Goal: Task Accomplishment & Management: Manage account settings

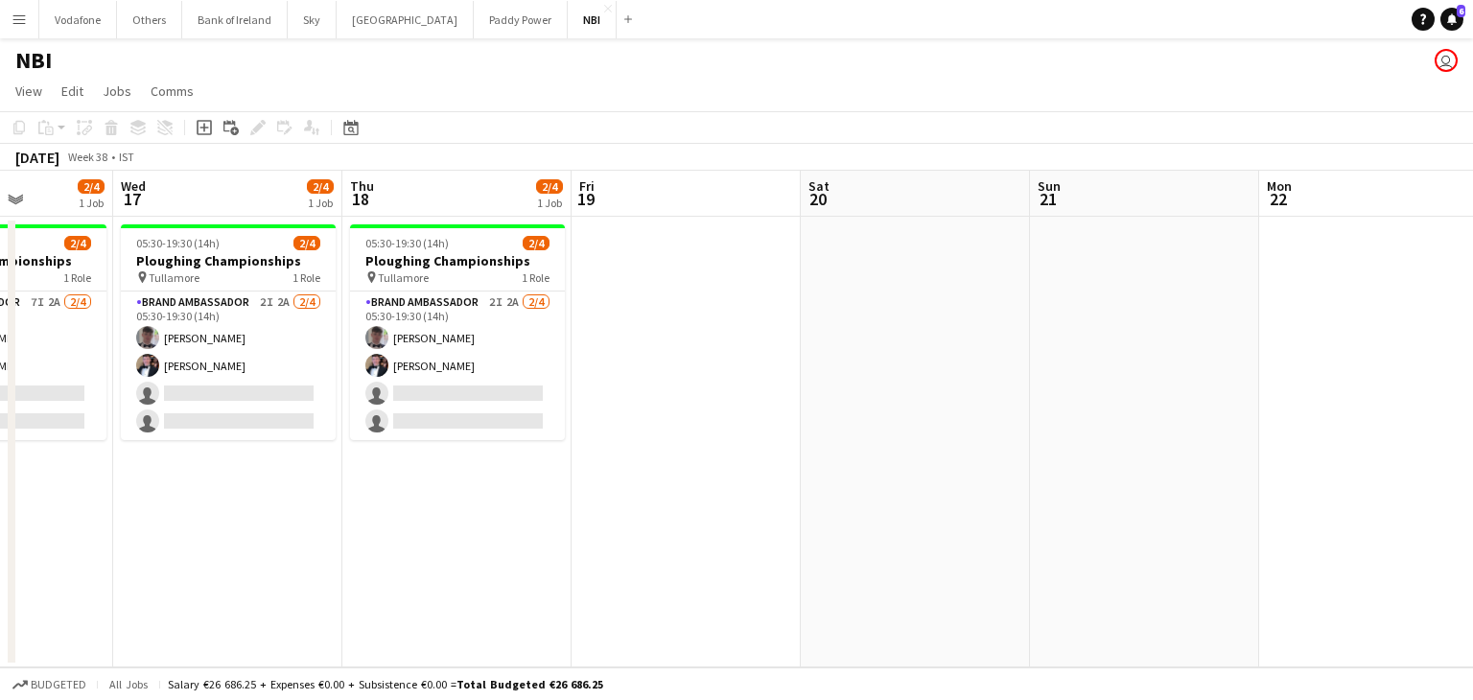
scroll to position [0, 805]
click at [389, 43] on div "NBI user" at bounding box center [736, 56] width 1473 height 36
click at [374, 25] on button "[GEOGRAPHIC_DATA] Close" at bounding box center [405, 19] width 137 height 37
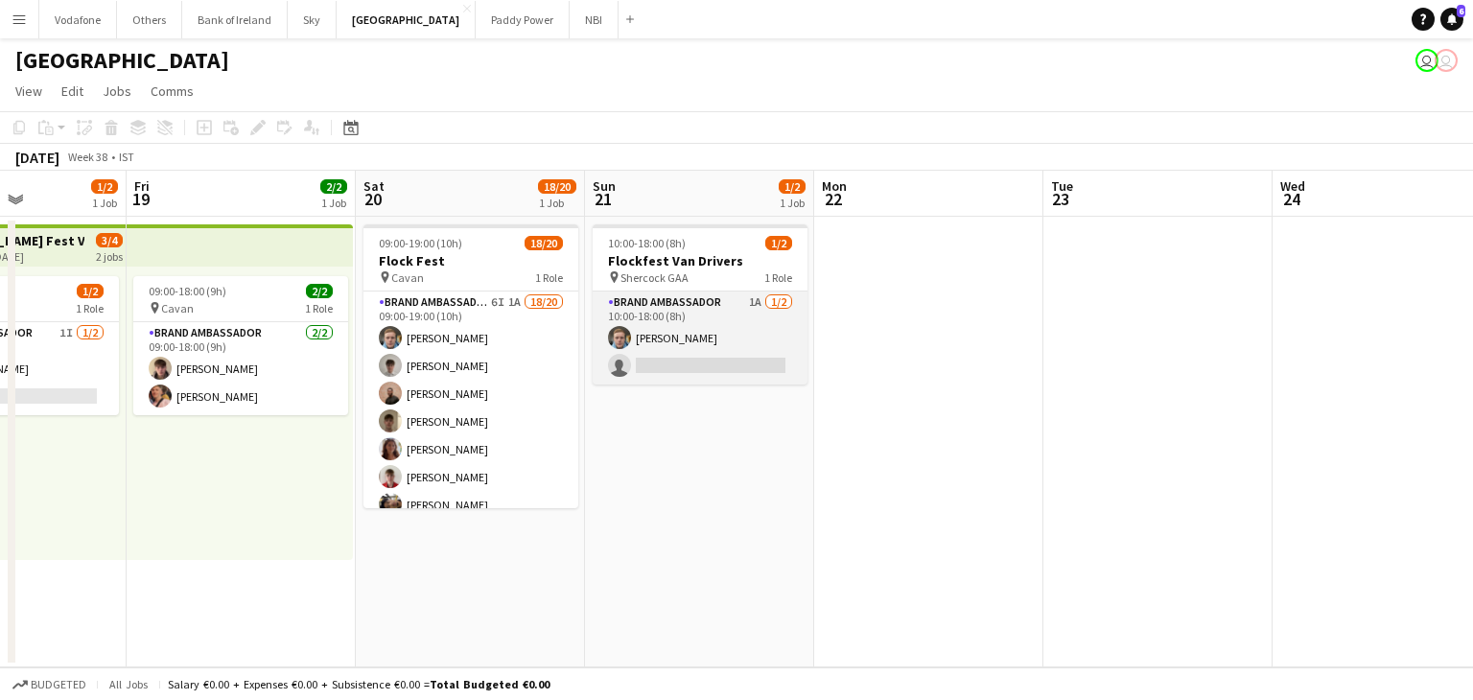
scroll to position [0, 562]
click at [680, 342] on app-card-role "Brand Ambassador 1A [DATE] 10:00-18:00 (8h) [PERSON_NAME] single-neutral-actions" at bounding box center [699, 337] width 215 height 93
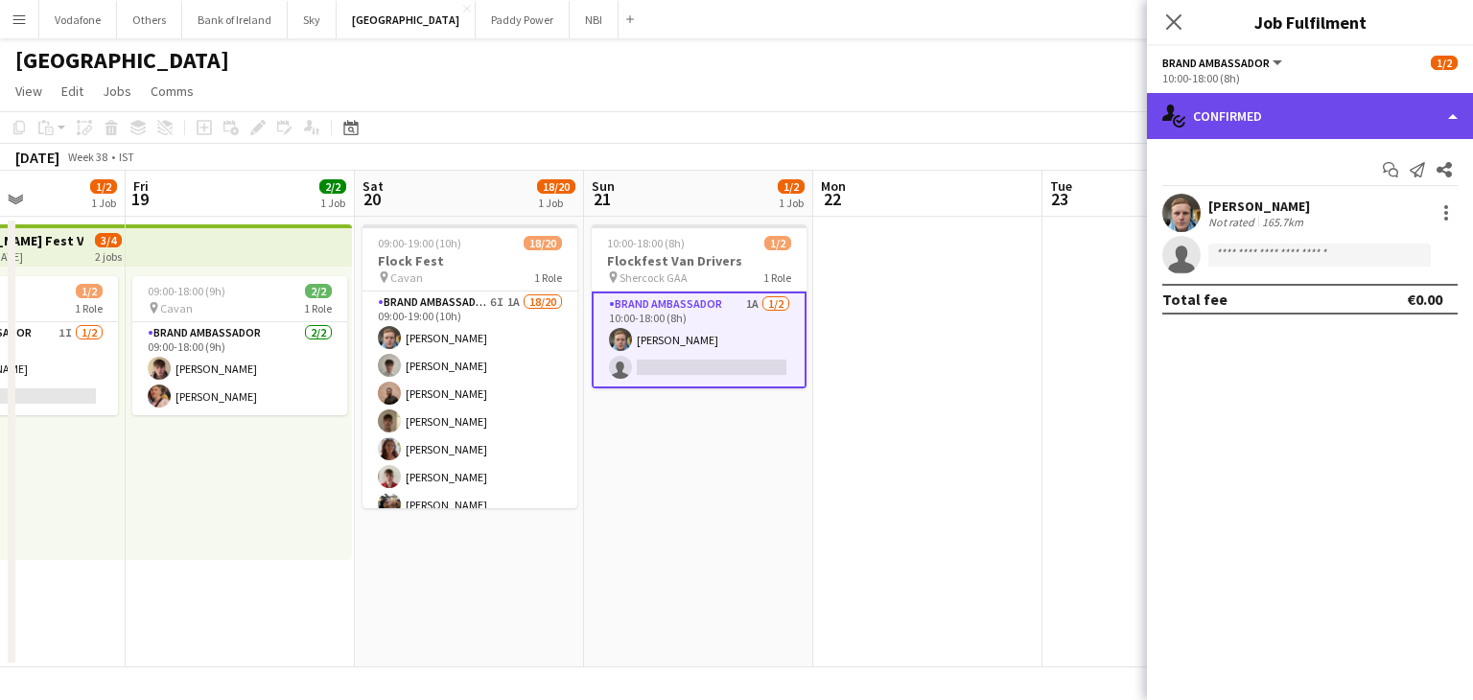
click at [1195, 133] on div "single-neutral-actions-check-2 Confirmed" at bounding box center [1310, 116] width 326 height 46
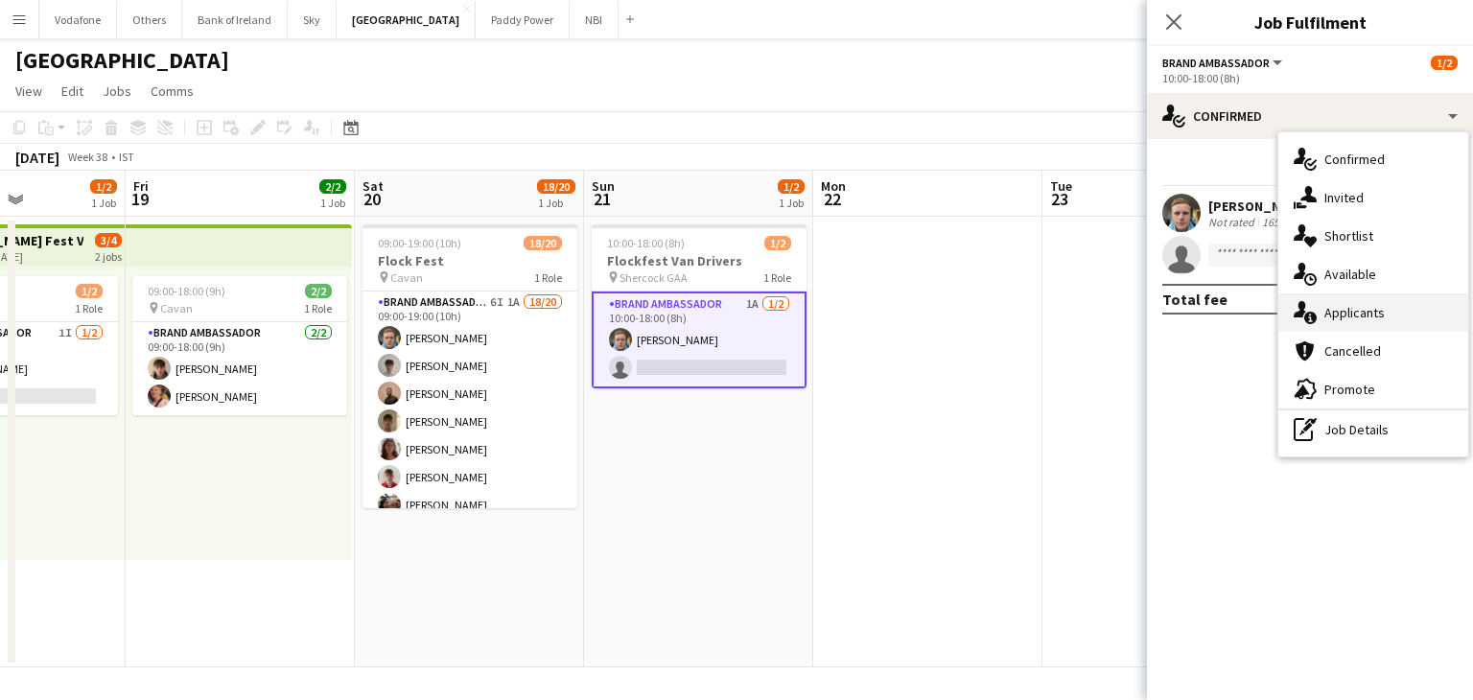
click at [1335, 308] on div "single-neutral-actions-information Applicants" at bounding box center [1373, 312] width 190 height 38
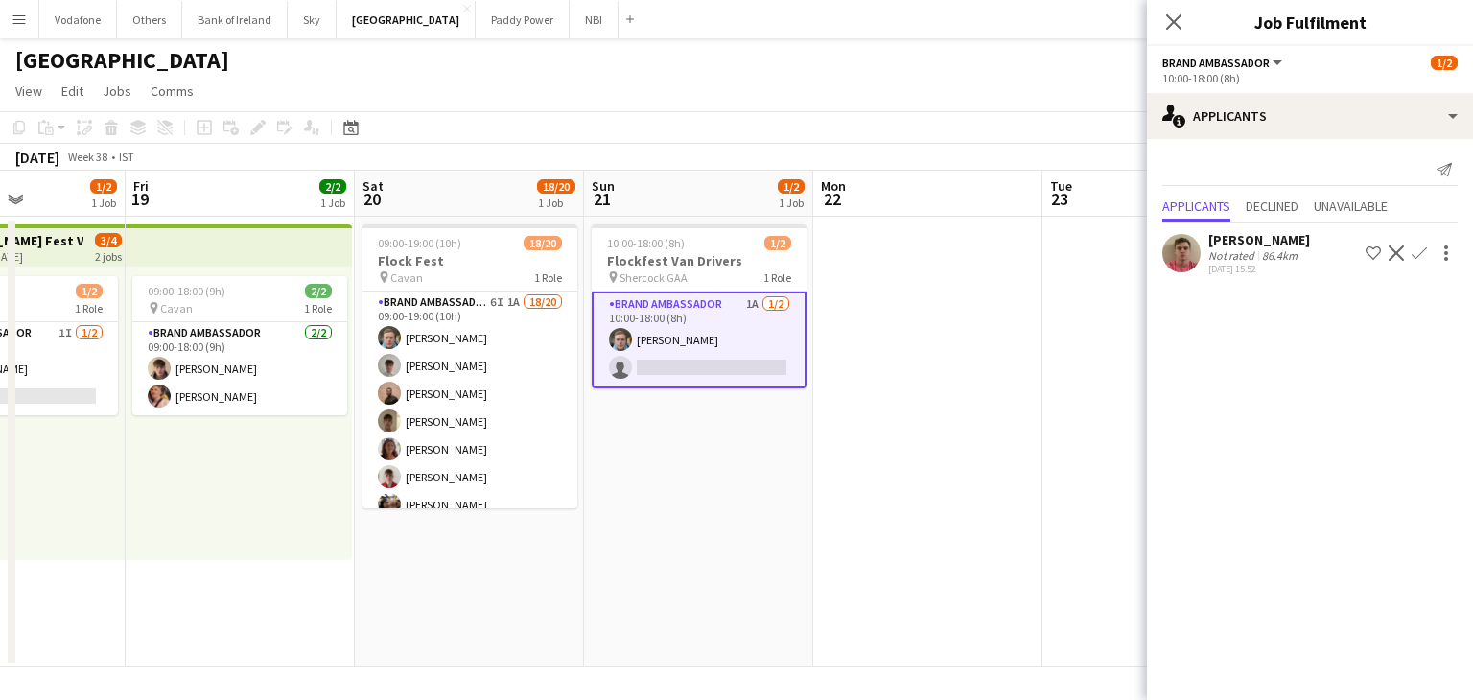
click at [792, 446] on app-date-cell "10:00-18:00 (8h) 1/2 Flockfest Van Drivers pin Shercock GAA 1 Role Brand Ambass…" at bounding box center [698, 442] width 229 height 451
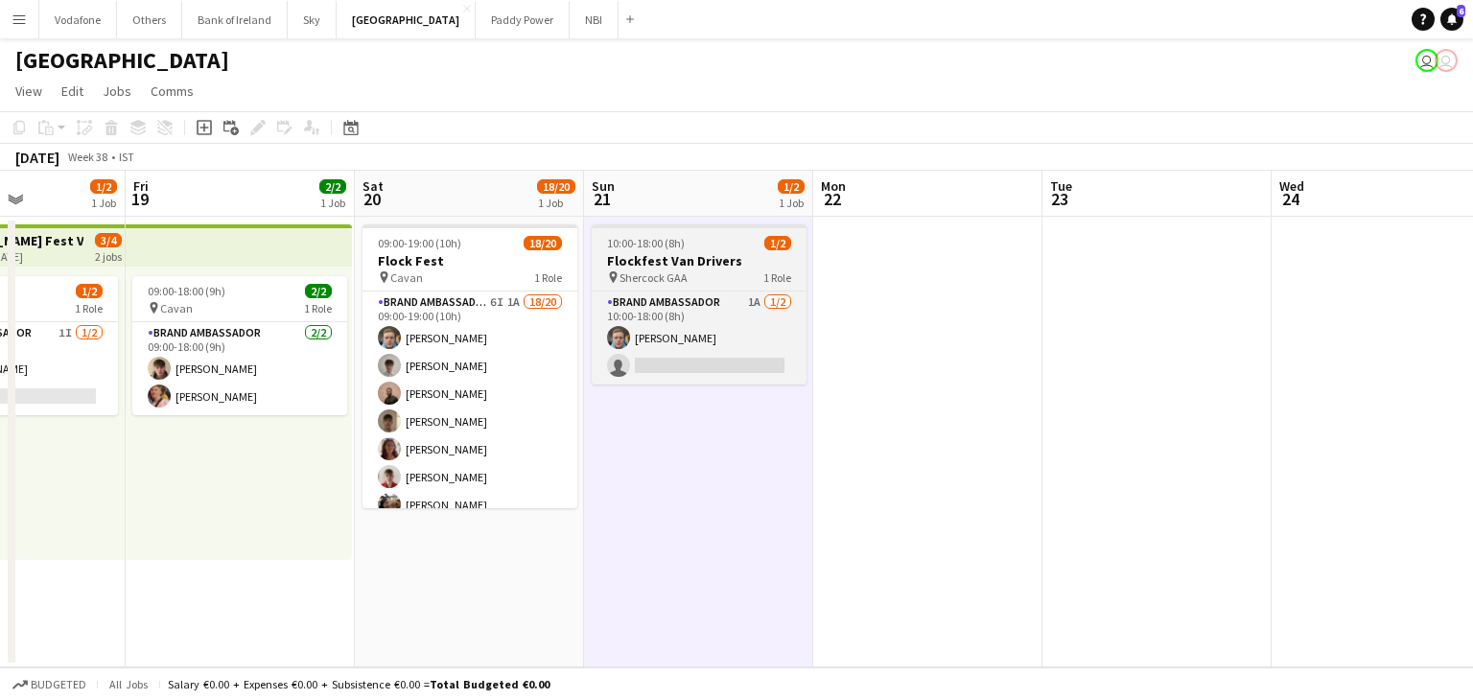
click at [785, 281] on span "1 Role" at bounding box center [777, 277] width 28 height 14
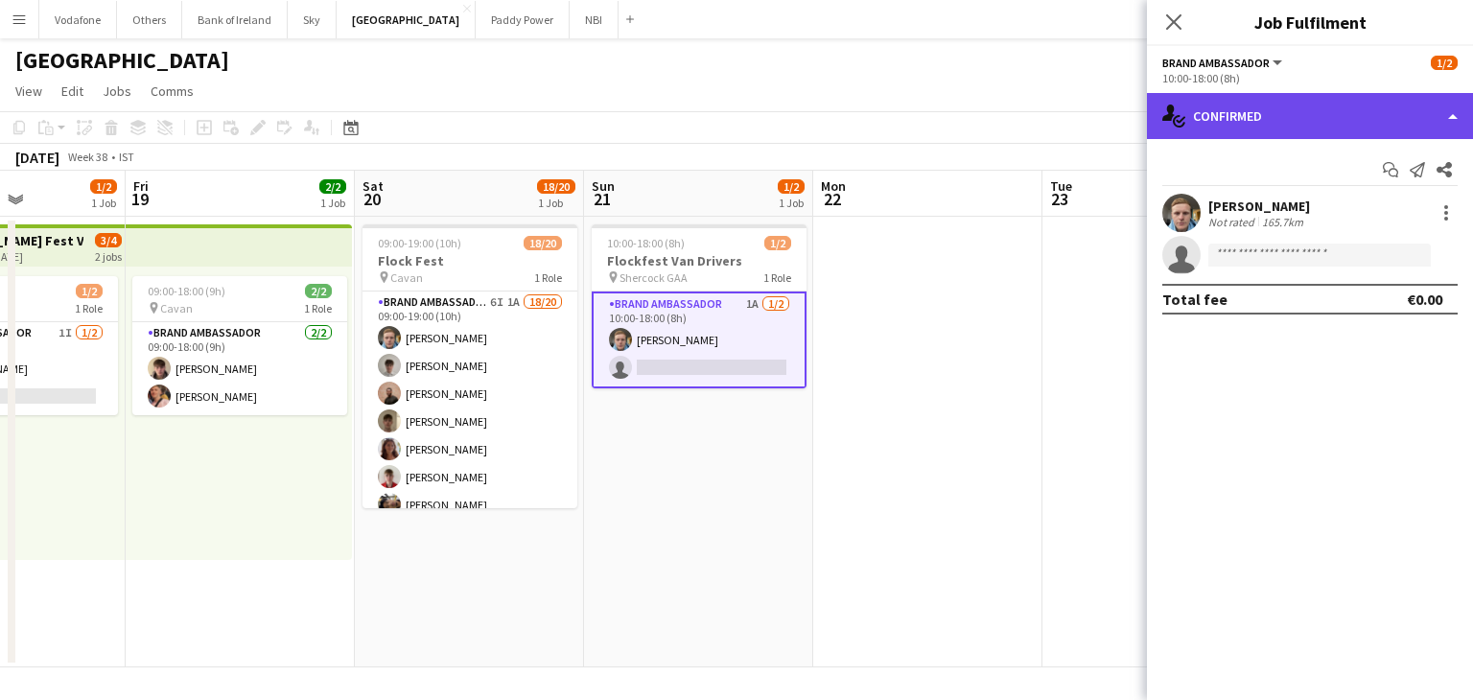
click at [1229, 126] on div "single-neutral-actions-check-2 Confirmed" at bounding box center [1310, 116] width 326 height 46
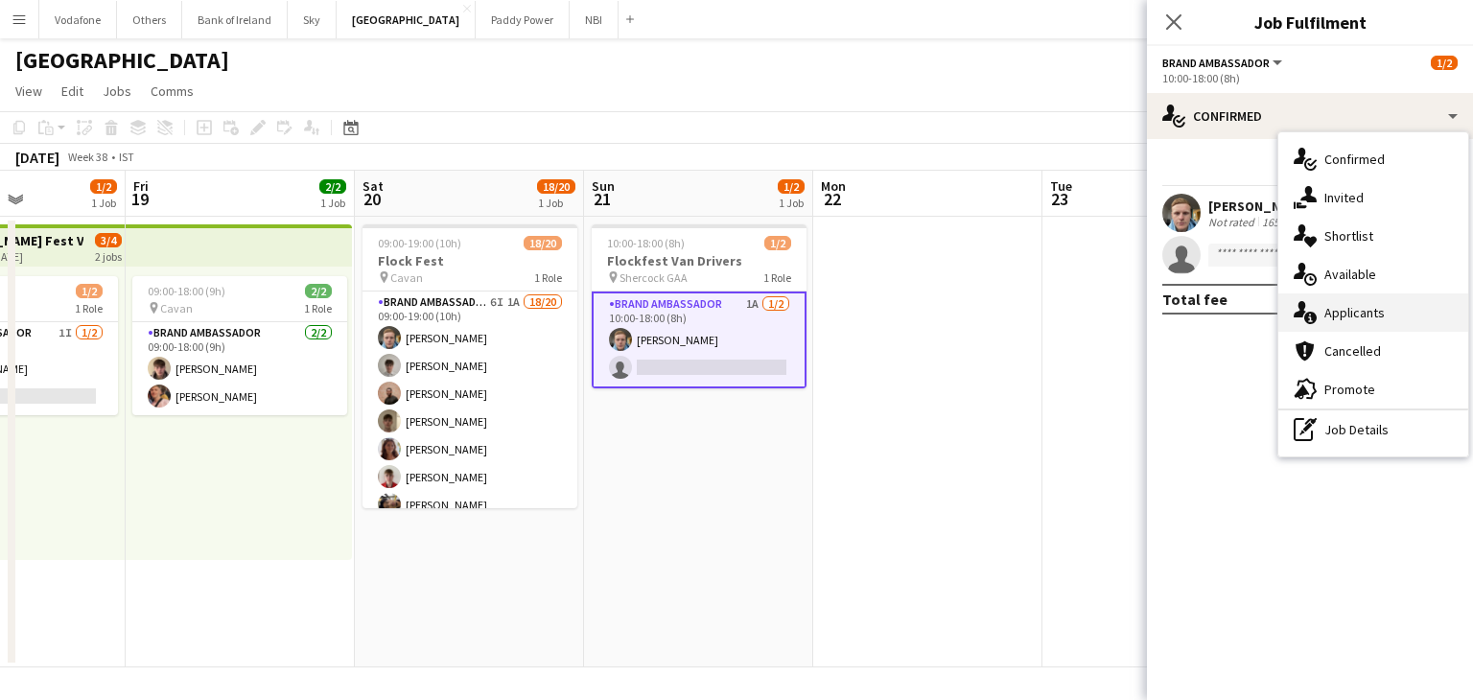
click at [1365, 304] on div "single-neutral-actions-information Applicants" at bounding box center [1373, 312] width 190 height 38
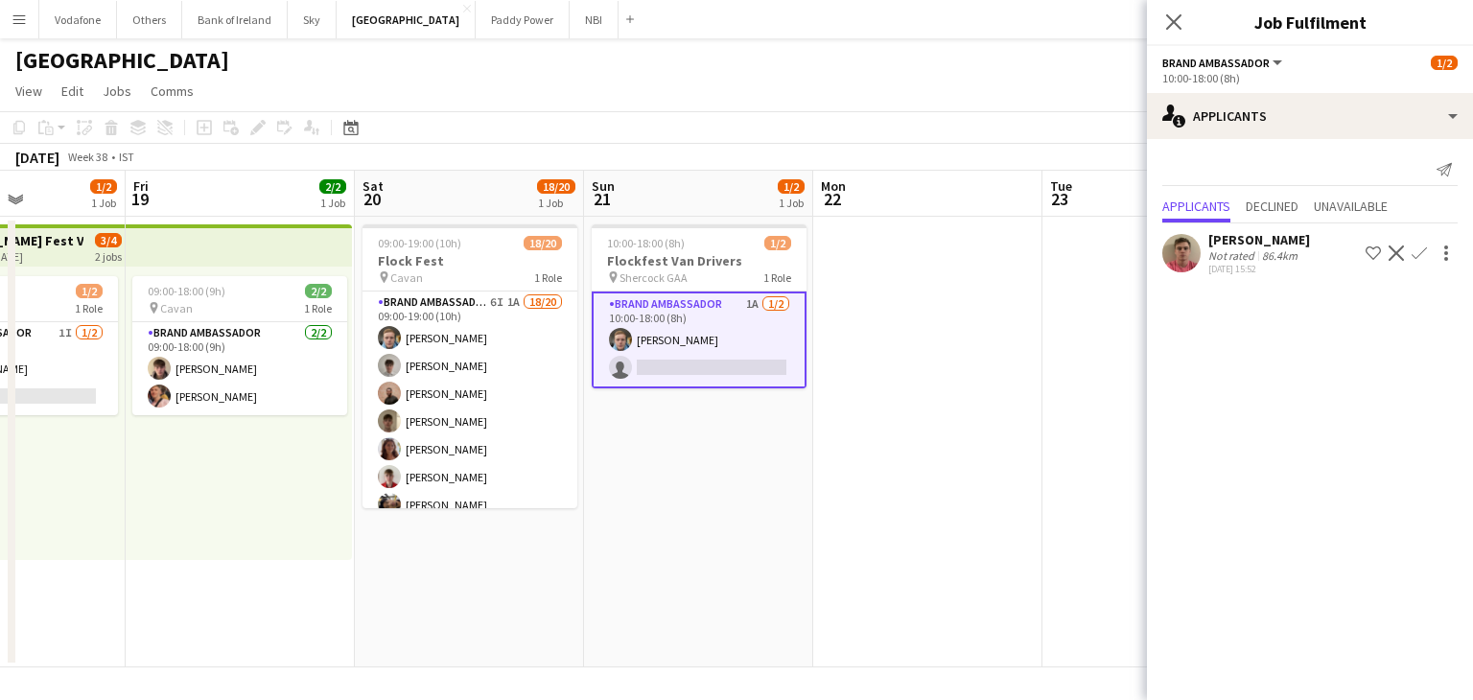
click at [1186, 245] on app-user-avatar at bounding box center [1181, 253] width 38 height 38
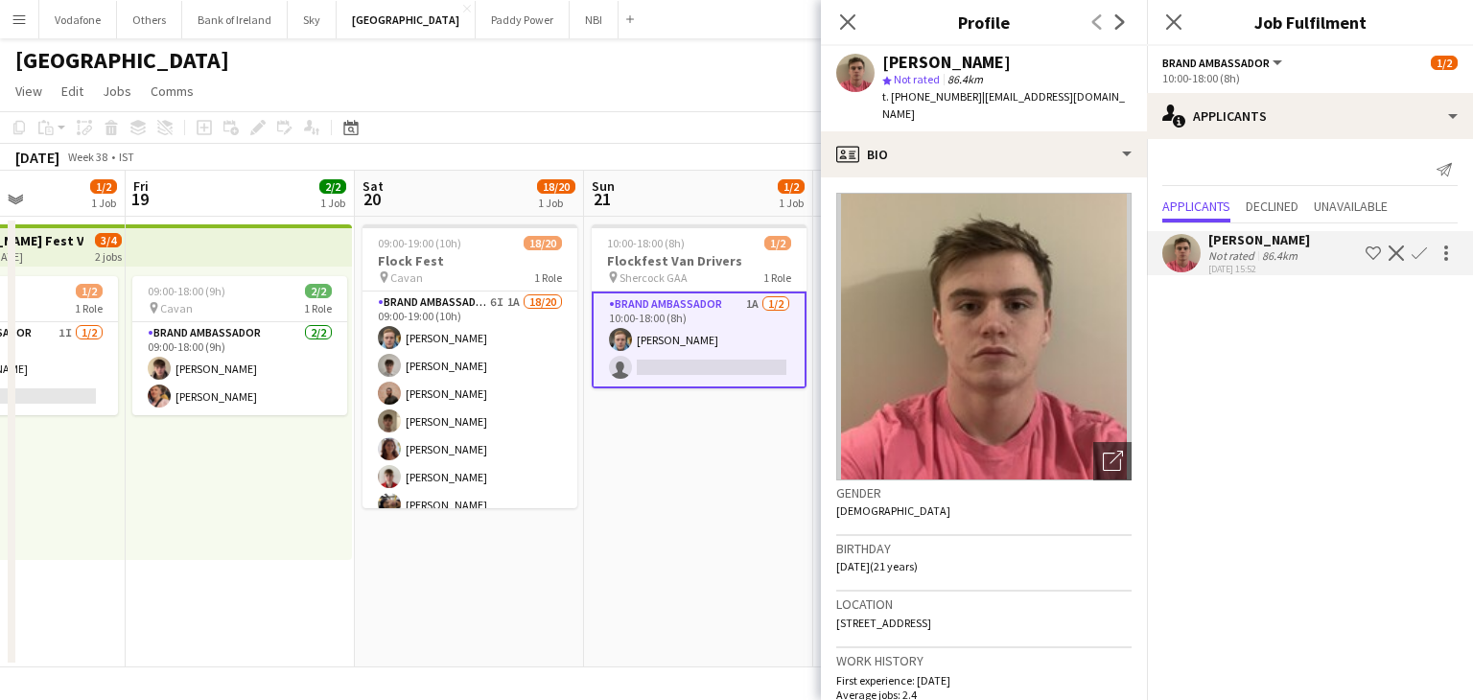
click at [723, 388] on app-date-cell "10:00-18:00 (8h) 1/2 Flockfest Van Drivers pin Shercock GAA 1 Role Brand Ambass…" at bounding box center [698, 442] width 229 height 451
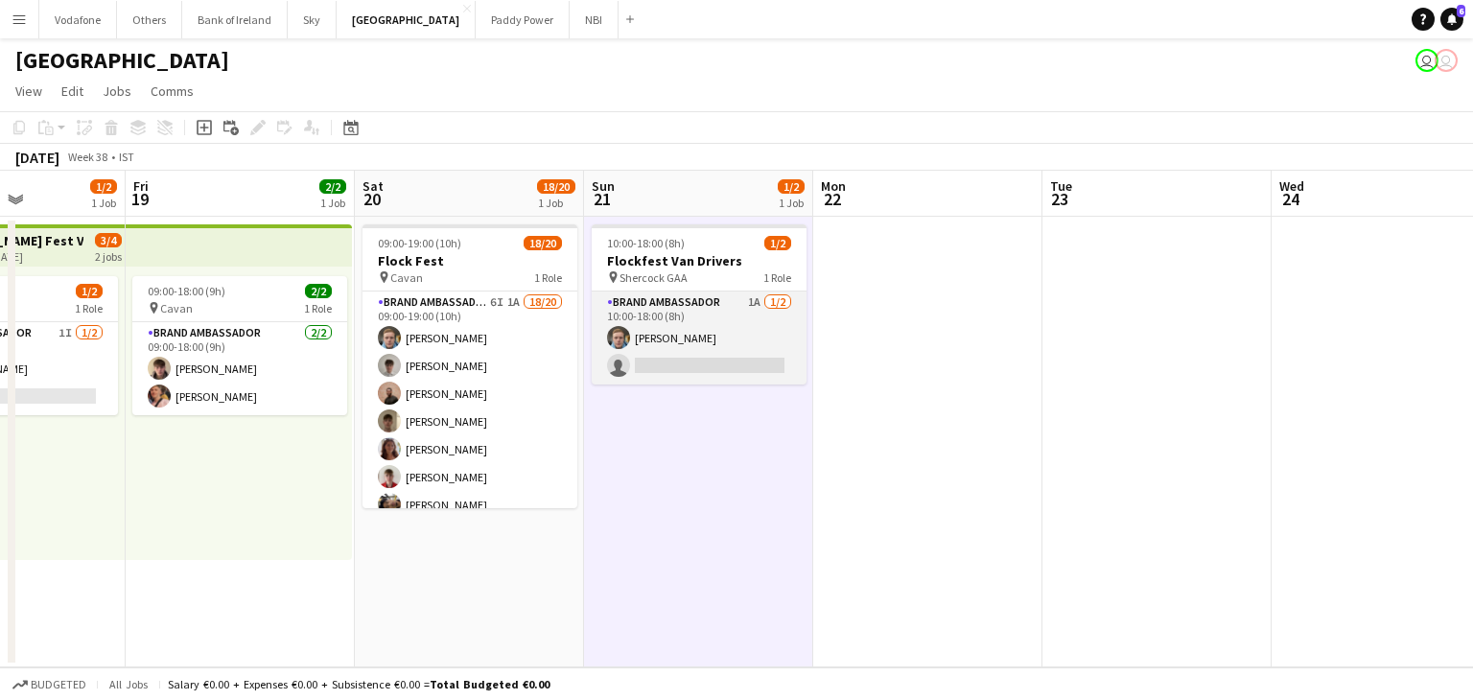
click at [732, 352] on app-card-role "Brand Ambassador 1A [DATE] 10:00-18:00 (8h) [PERSON_NAME] single-neutral-actions" at bounding box center [699, 337] width 215 height 93
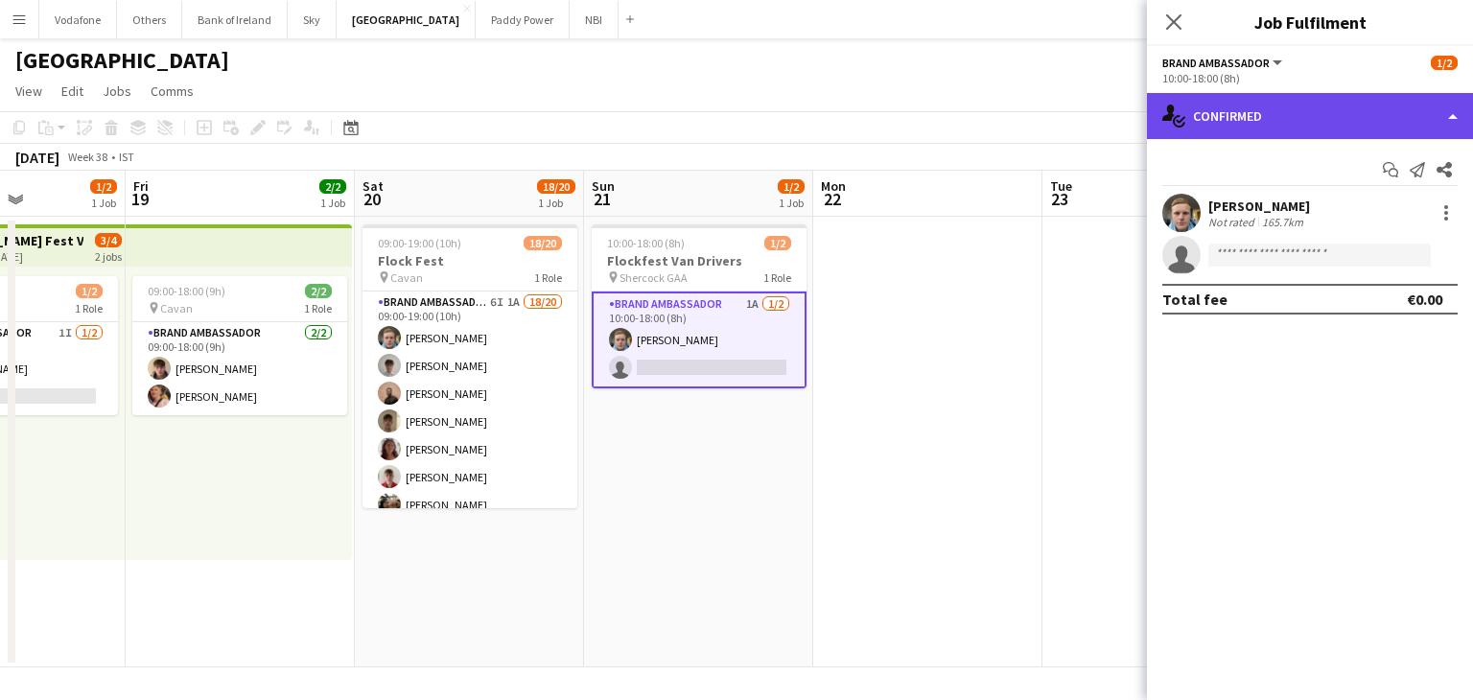
click at [1315, 112] on div "single-neutral-actions-check-2 Confirmed" at bounding box center [1310, 116] width 326 height 46
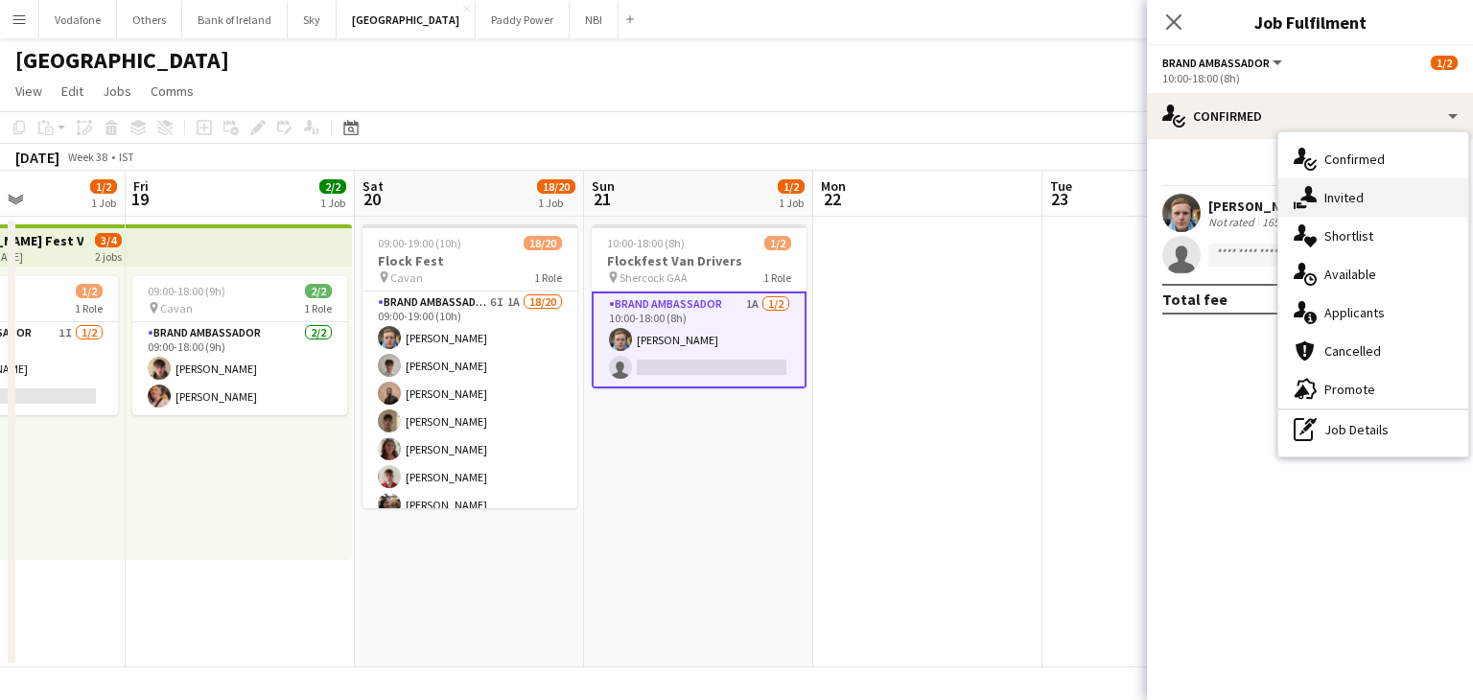
click at [1385, 204] on div "single-neutral-actions-share-1 Invited" at bounding box center [1373, 197] width 190 height 38
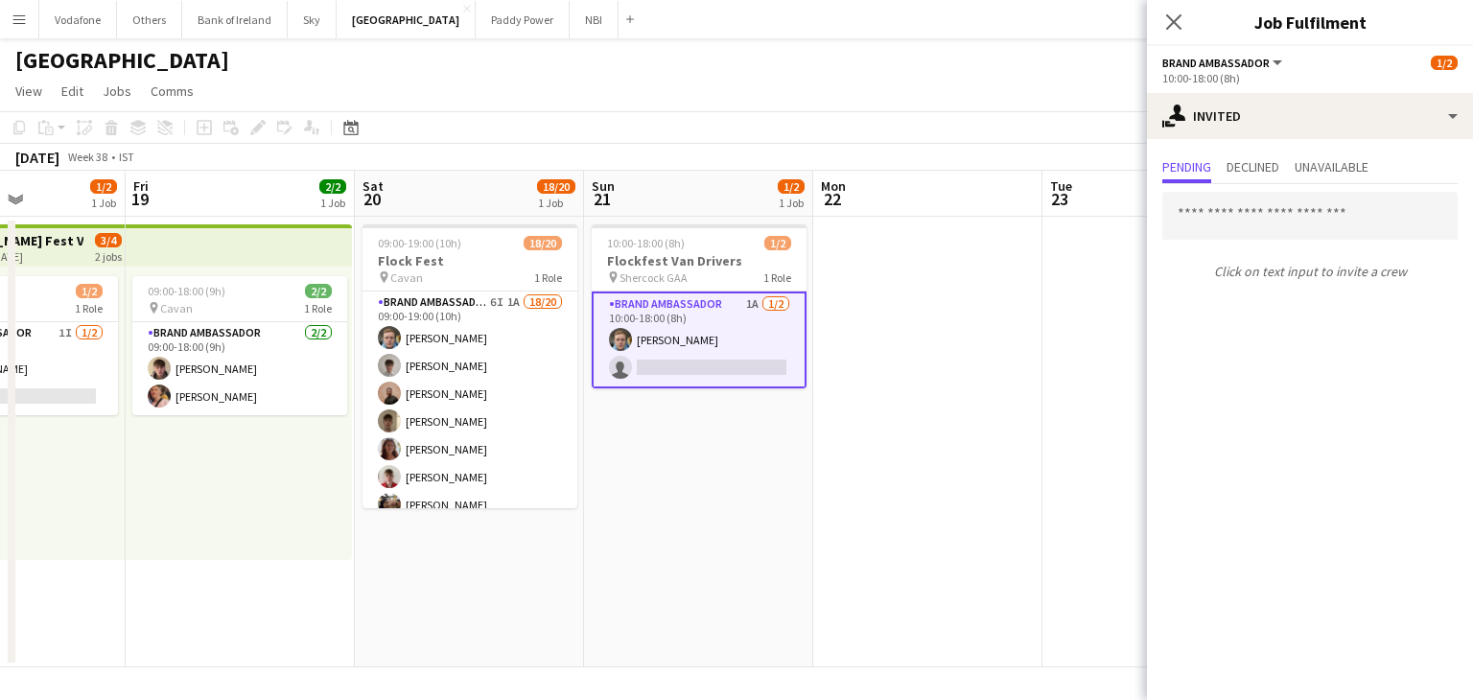
click at [1059, 371] on app-date-cell at bounding box center [1156, 442] width 229 height 451
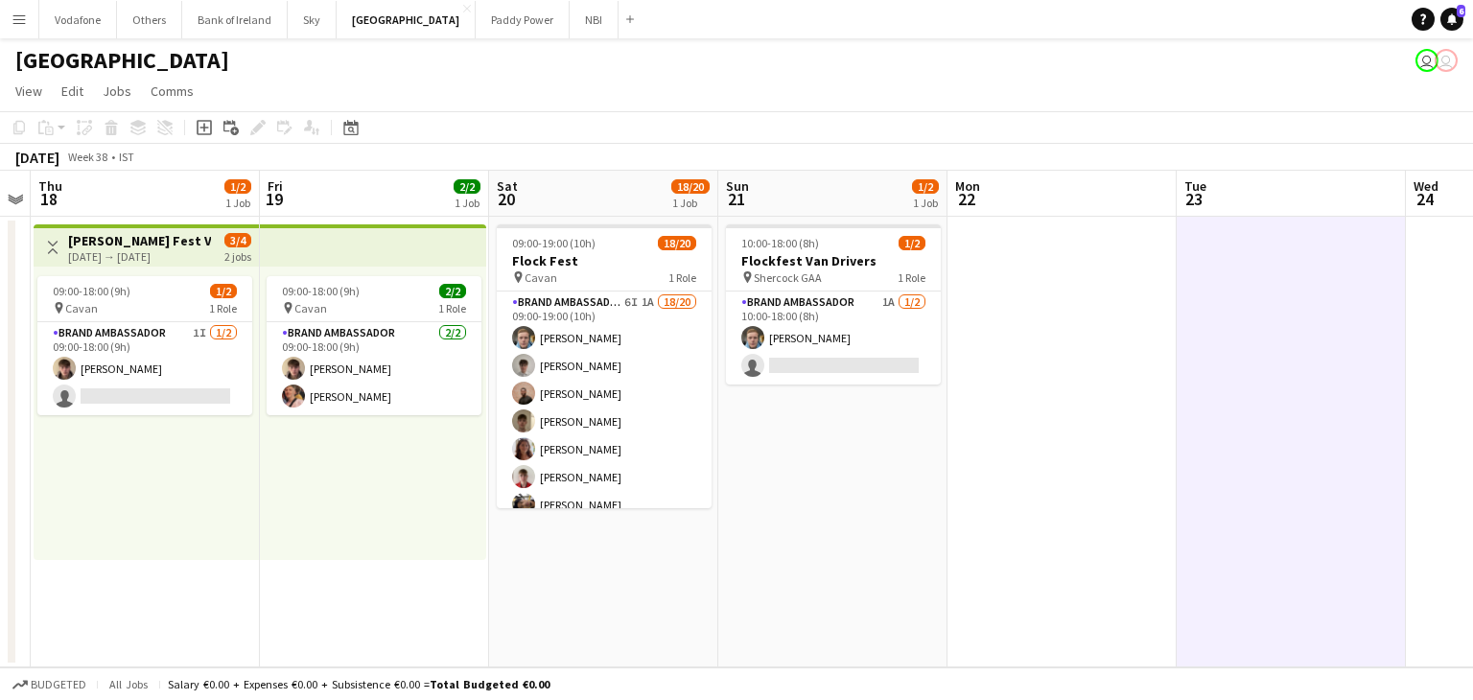
scroll to position [0, 662]
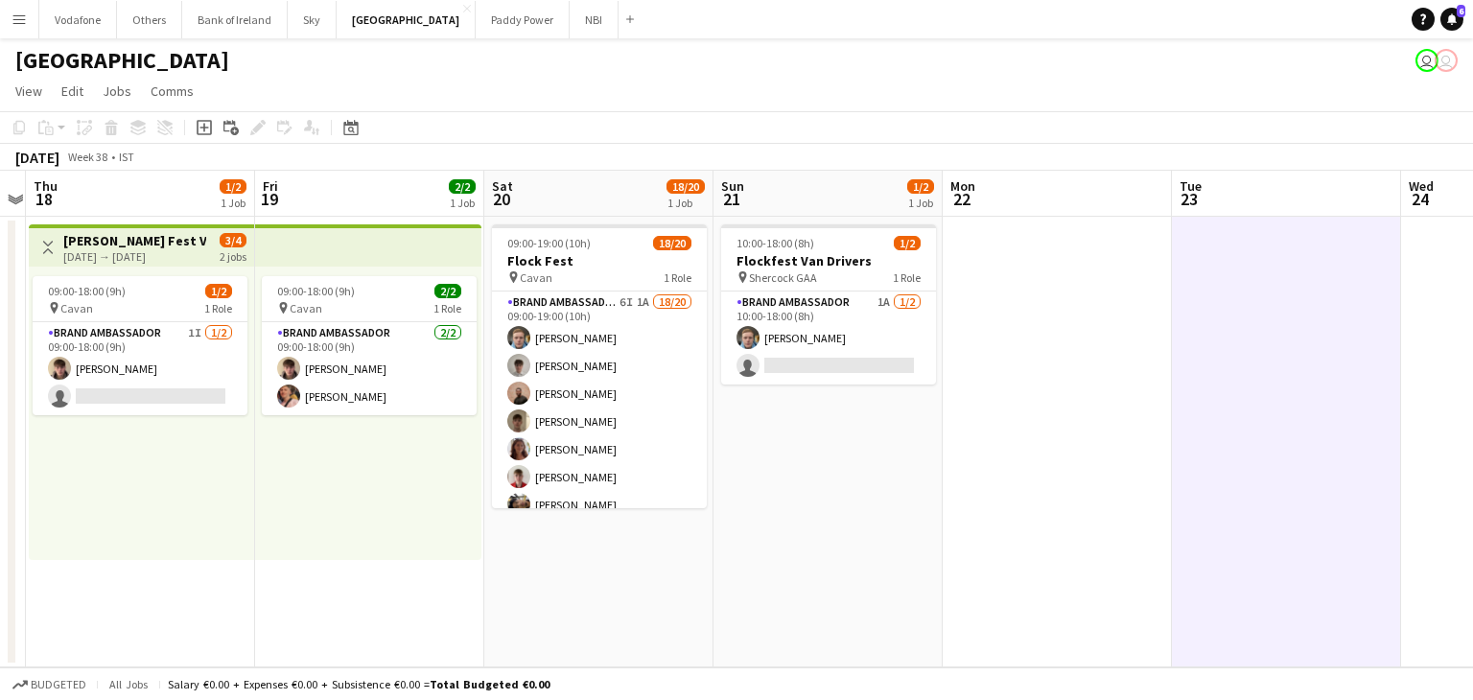
drag, startPoint x: 745, startPoint y: 455, endPoint x: 874, endPoint y: 441, distance: 130.2
click at [874, 441] on app-calendar-viewport "Mon 15 Tue 16 Wed 17 Thu 18 1/2 1 Job Fri 19 2/2 1 Job Sat 20 18/20 1 Job Sun 2…" at bounding box center [736, 419] width 1473 height 497
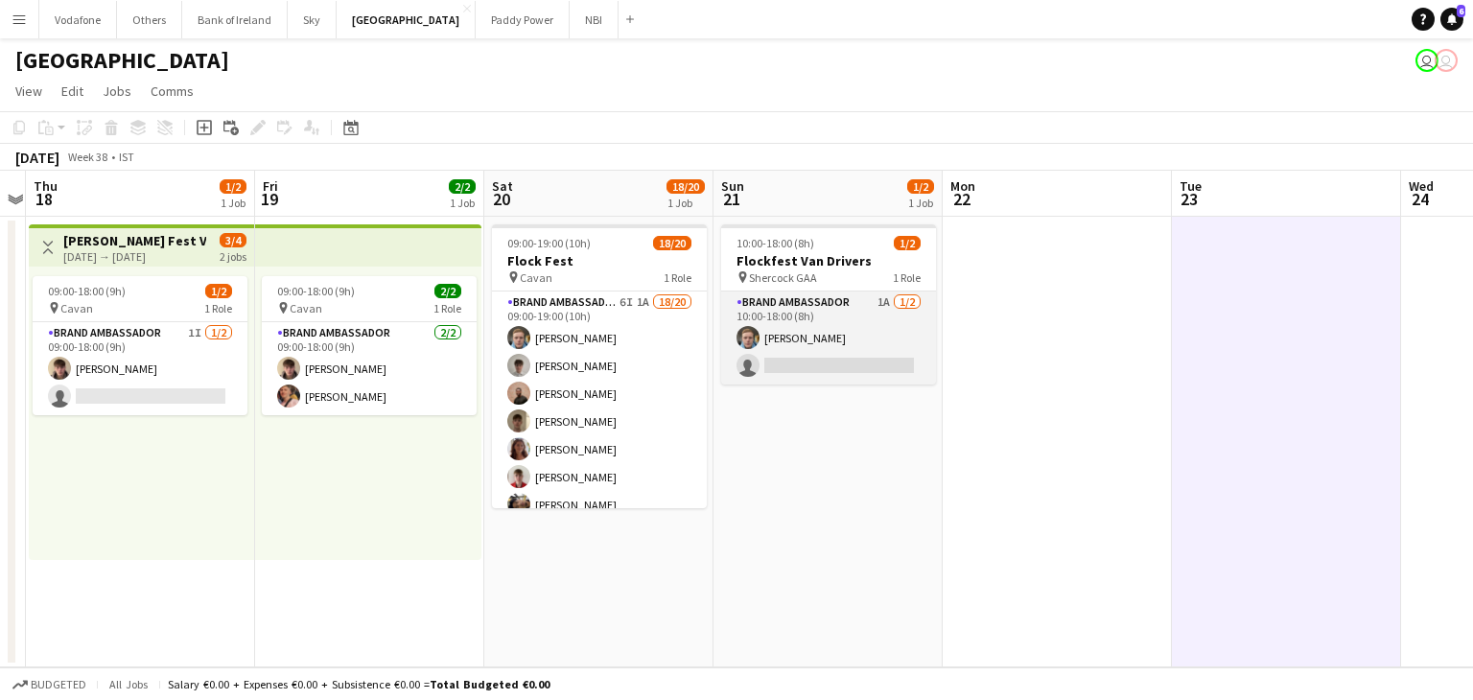
click at [905, 361] on app-card-role "Brand Ambassador 1A [DATE] 10:00-18:00 (8h) [PERSON_NAME] single-neutral-actions" at bounding box center [828, 337] width 215 height 93
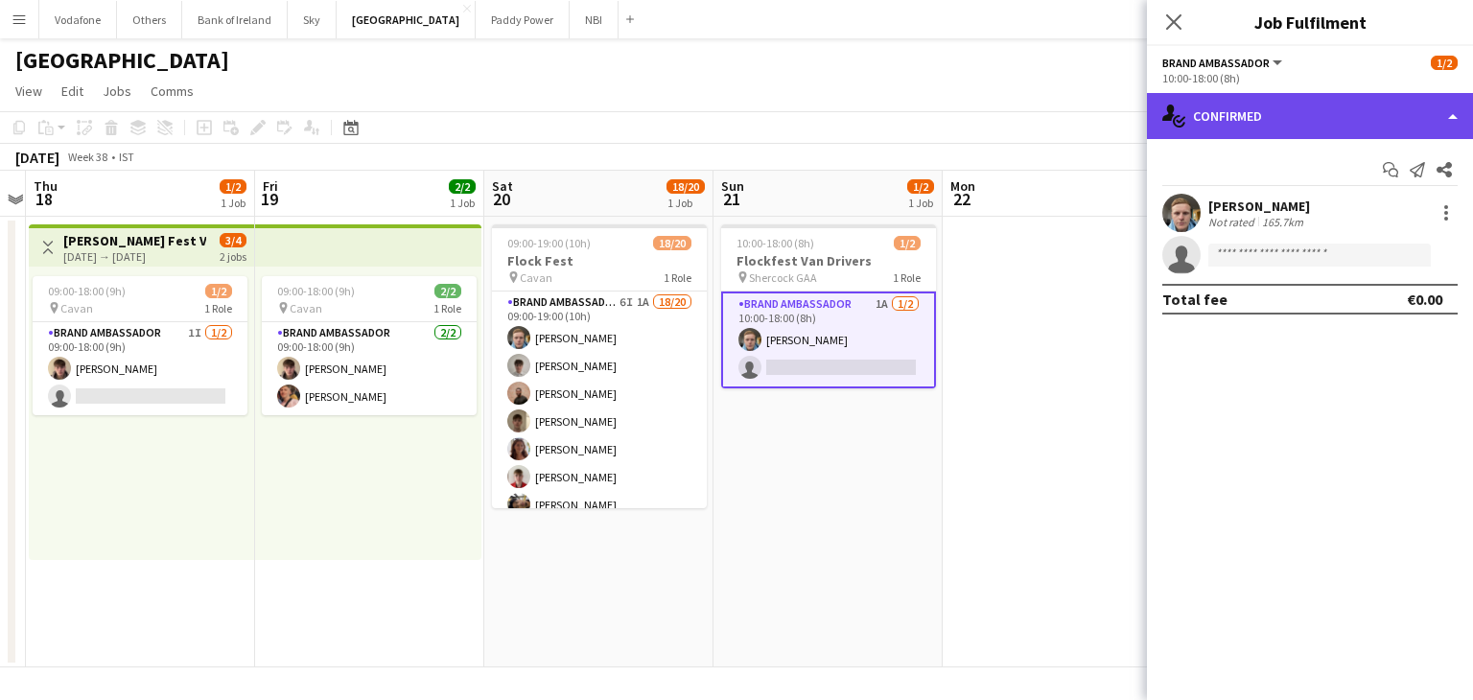
click at [1282, 130] on div "single-neutral-actions-check-2 Confirmed" at bounding box center [1310, 116] width 326 height 46
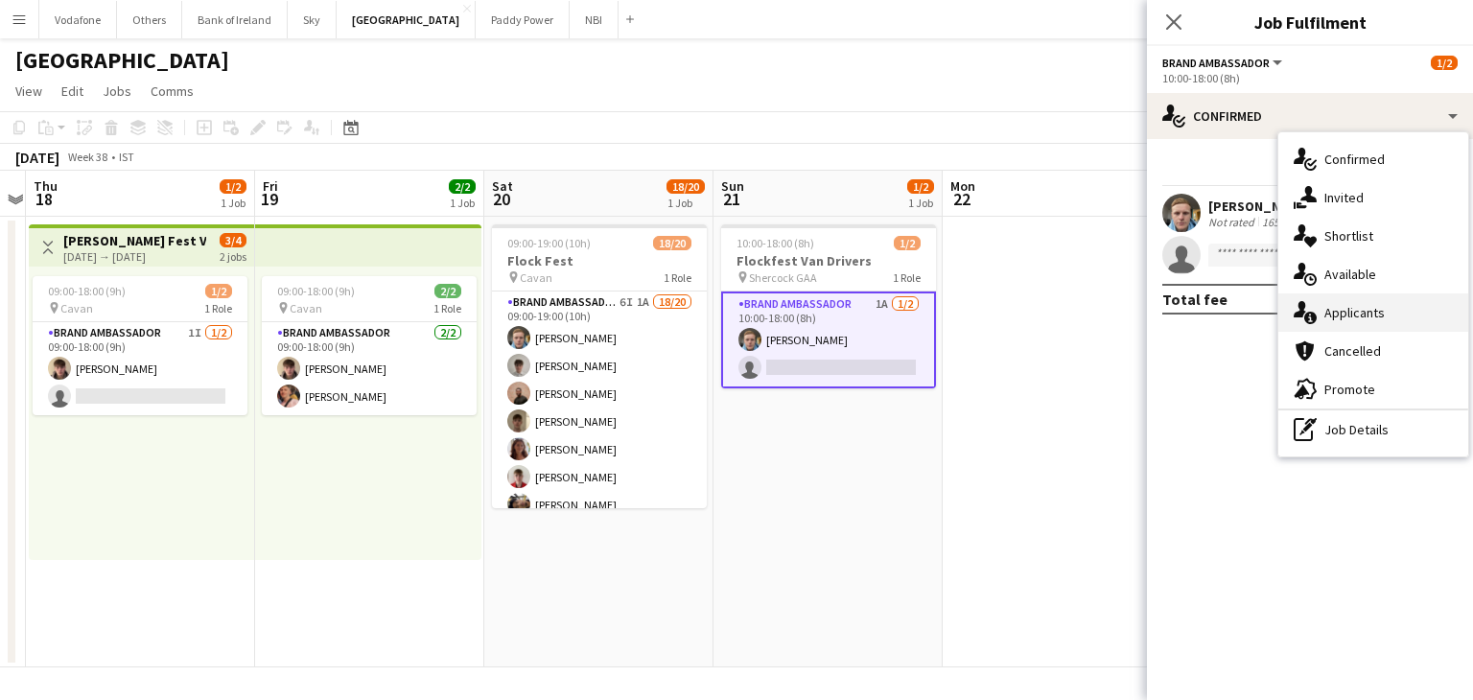
click at [1358, 310] on div "single-neutral-actions-information Applicants" at bounding box center [1373, 312] width 190 height 38
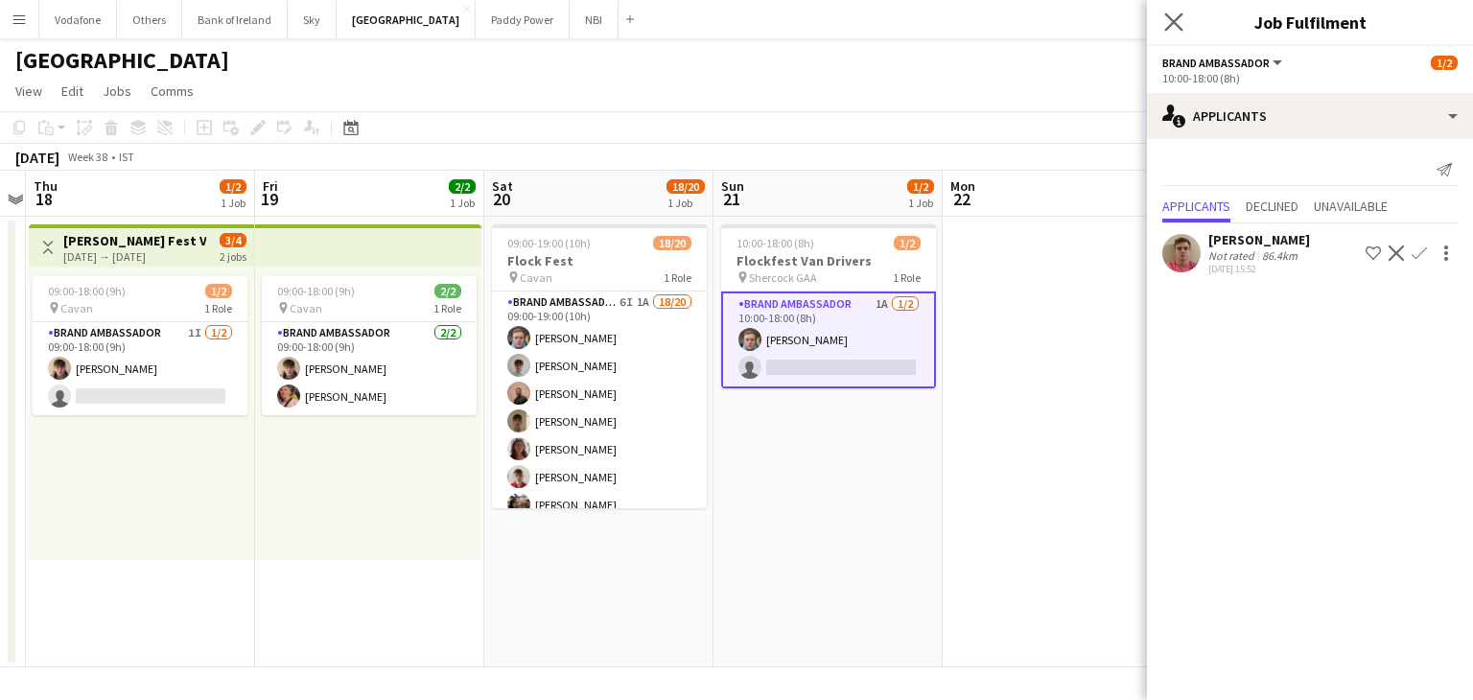
click at [1162, 18] on app-icon "Close pop-in" at bounding box center [1174, 23] width 28 height 28
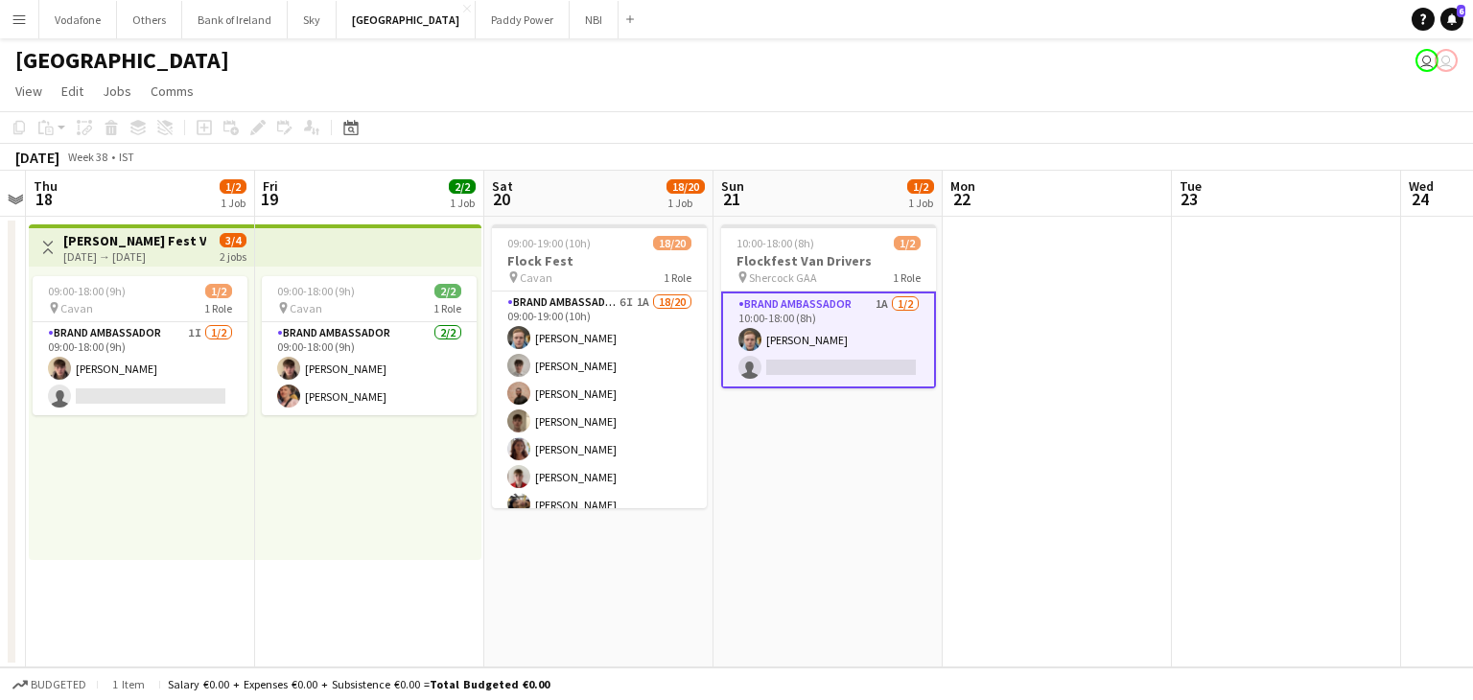
click at [853, 328] on app-card-role "Brand Ambassador 1A [DATE] 10:00-18:00 (8h) [PERSON_NAME] single-neutral-actions" at bounding box center [828, 339] width 215 height 97
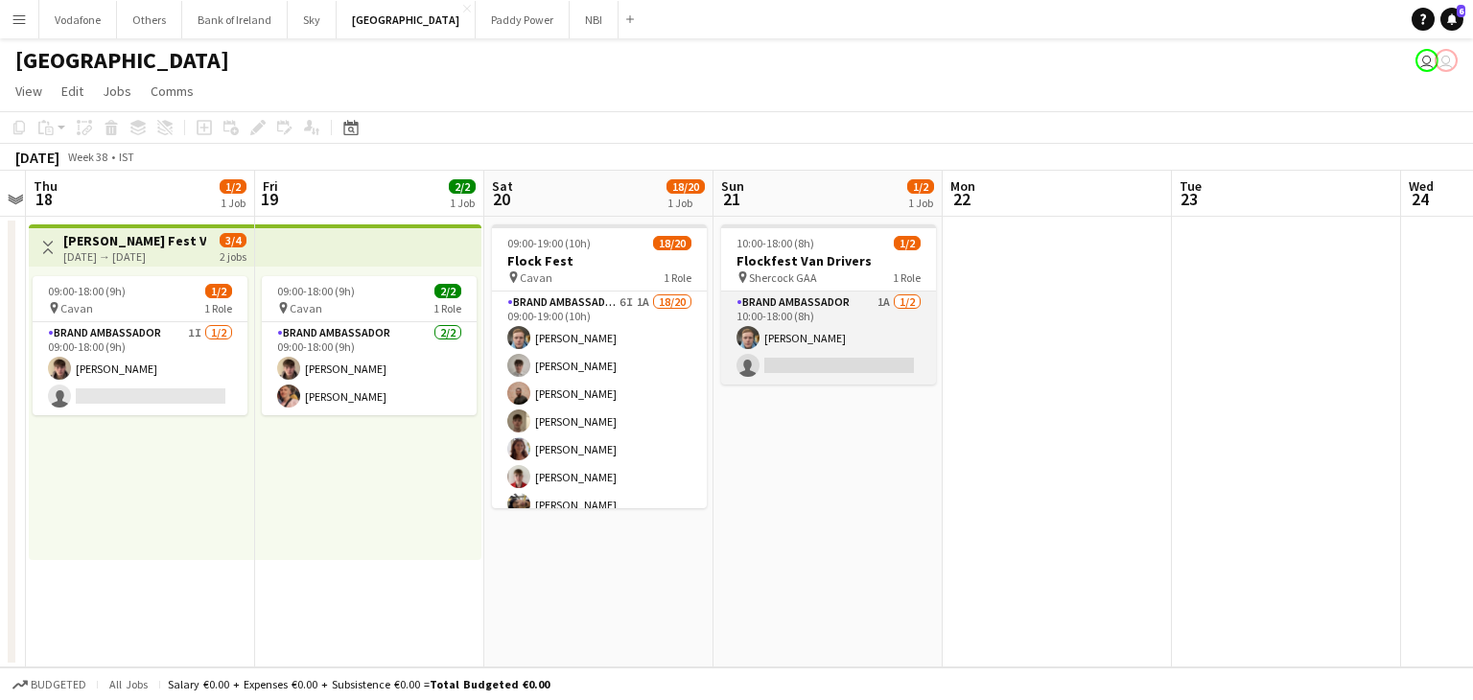
click at [887, 338] on app-card-role "Brand Ambassador 1A [DATE] 10:00-18:00 (8h) [PERSON_NAME] single-neutral-actions" at bounding box center [828, 337] width 215 height 93
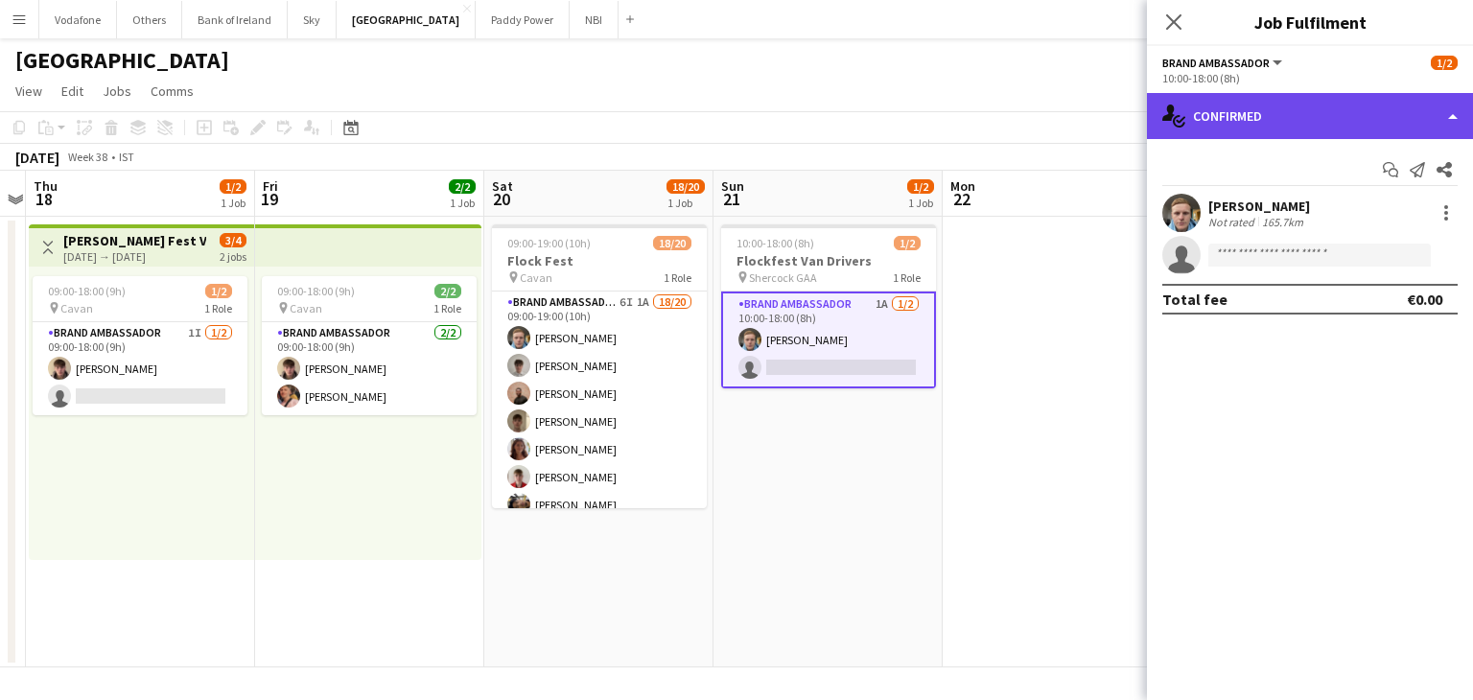
click at [1245, 122] on div "single-neutral-actions-check-2 Confirmed" at bounding box center [1310, 116] width 326 height 46
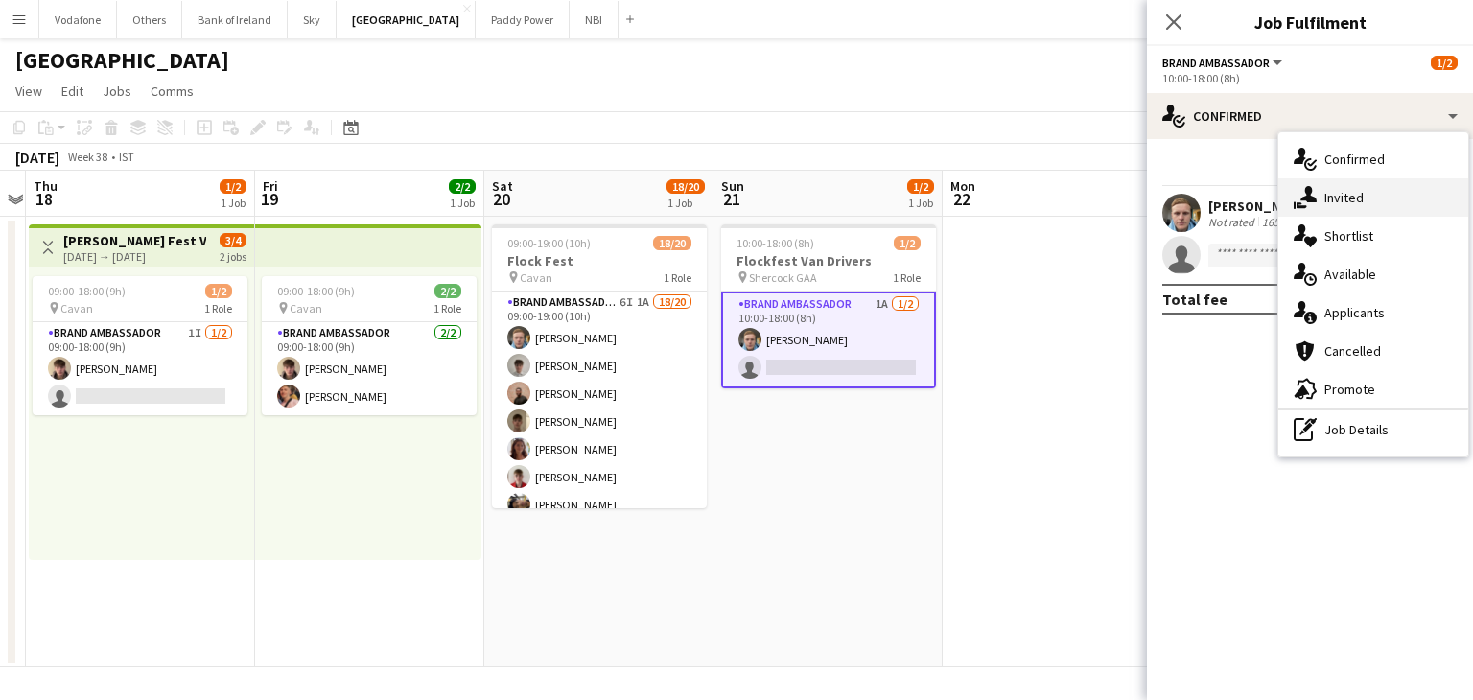
click at [1358, 195] on div "single-neutral-actions-share-1 Invited" at bounding box center [1373, 197] width 190 height 38
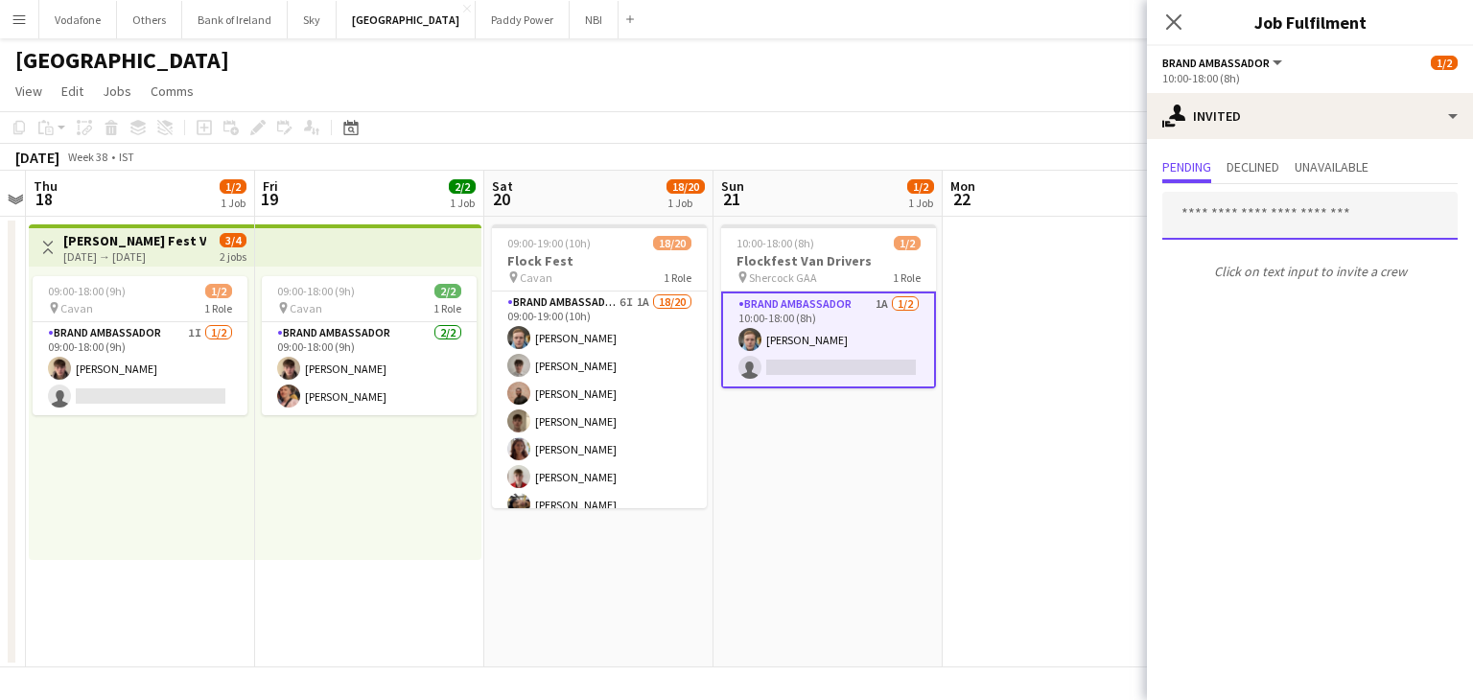
click at [1287, 211] on input "text" at bounding box center [1309, 216] width 295 height 48
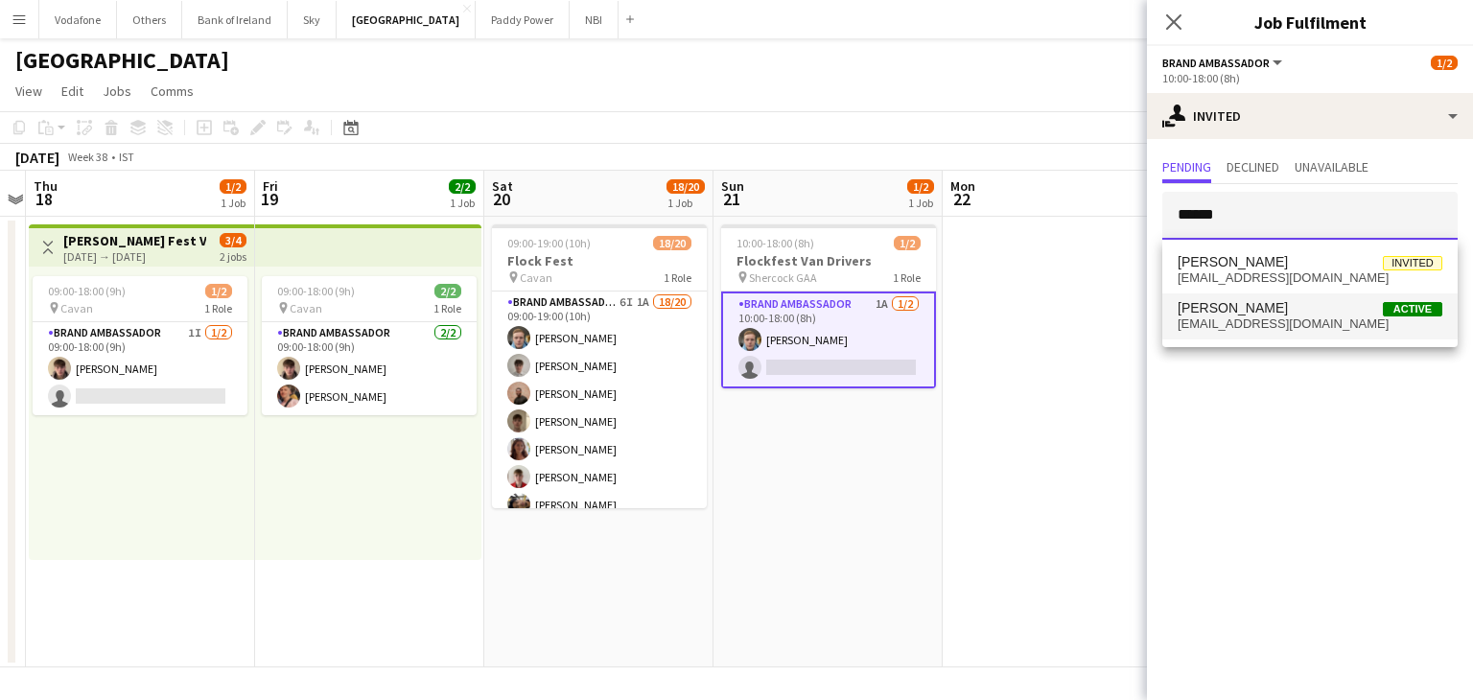
type input "******"
click at [1329, 316] on span "[EMAIL_ADDRESS][DOMAIN_NAME]" at bounding box center [1309, 323] width 265 height 15
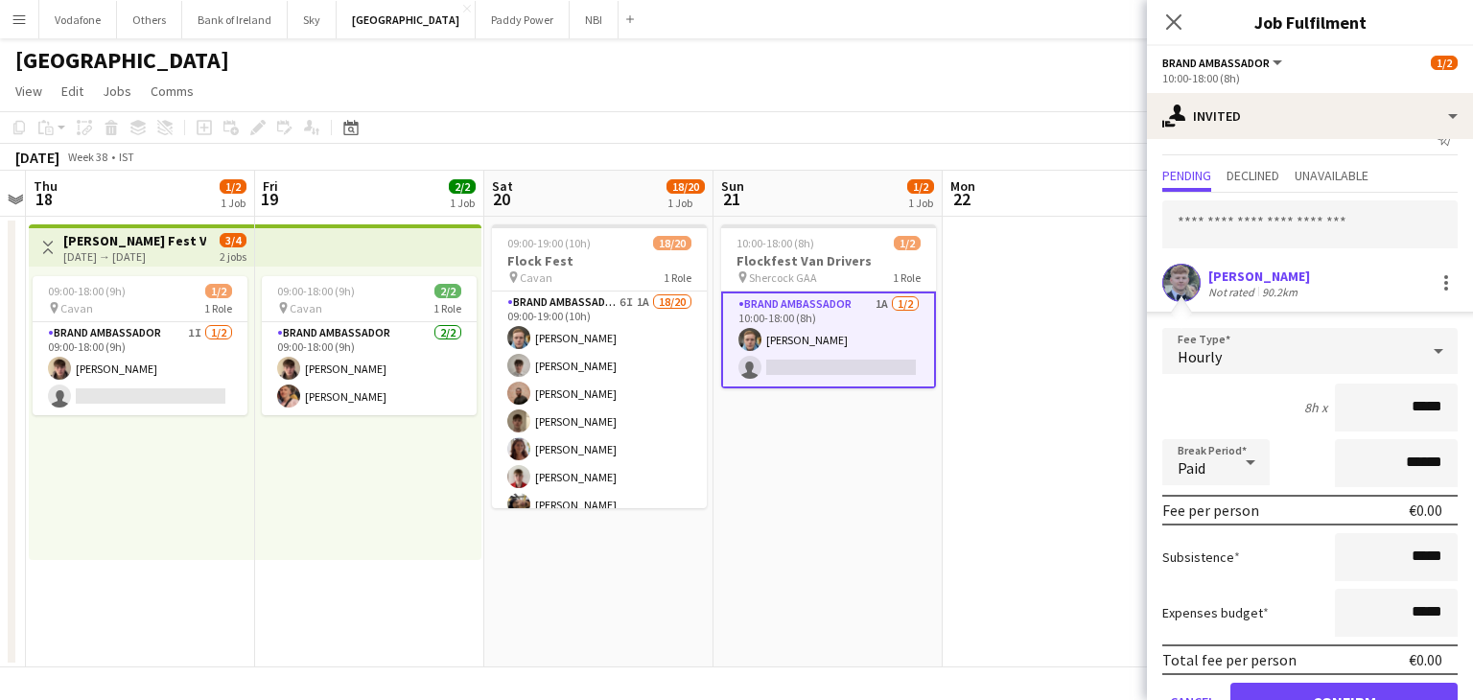
scroll to position [84, 0]
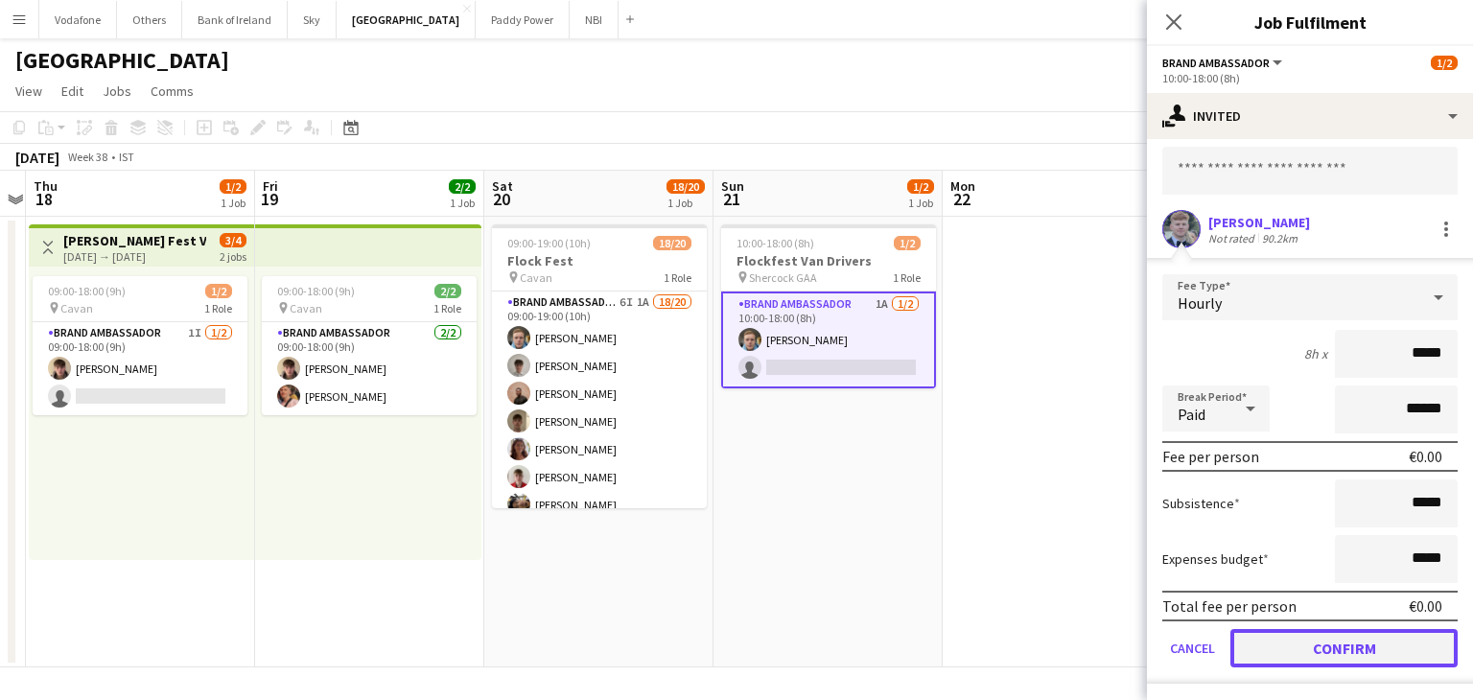
click at [1363, 645] on button "Confirm" at bounding box center [1343, 648] width 227 height 38
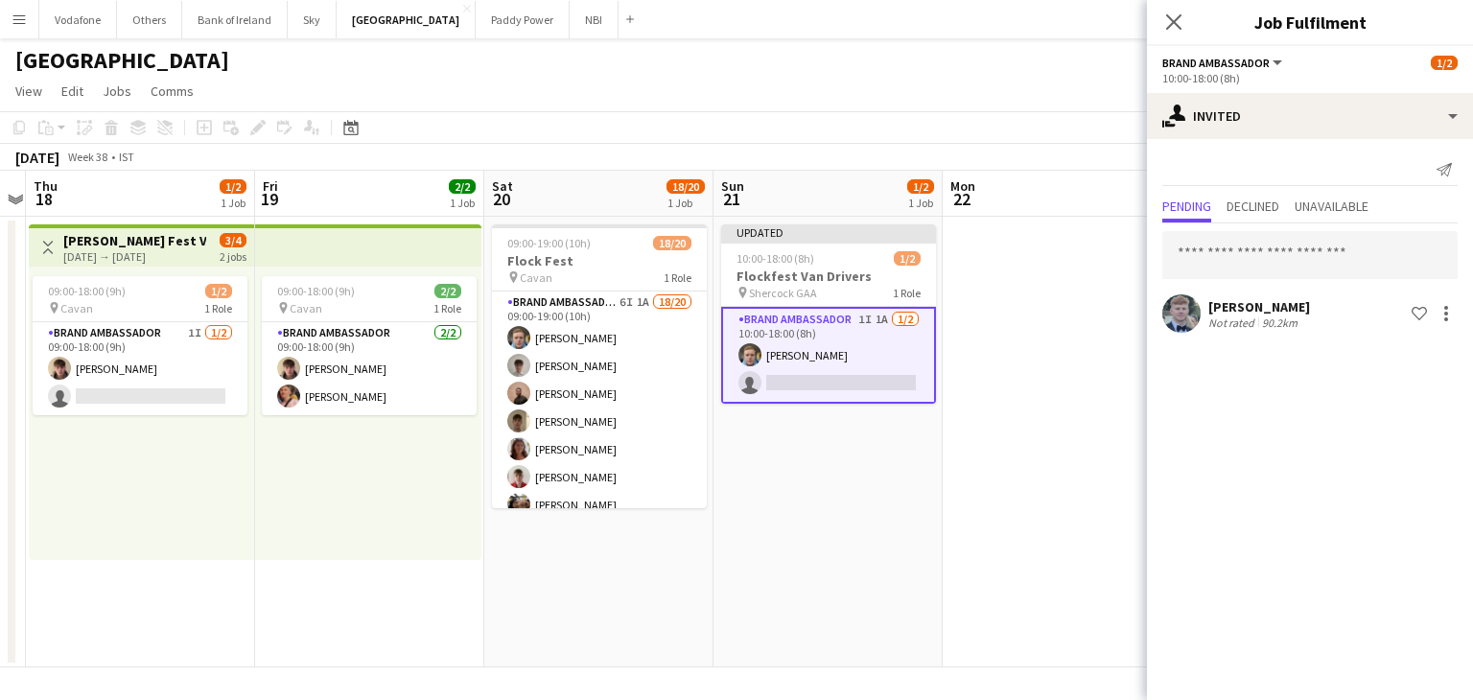
click at [1076, 428] on app-date-cell at bounding box center [1057, 442] width 229 height 451
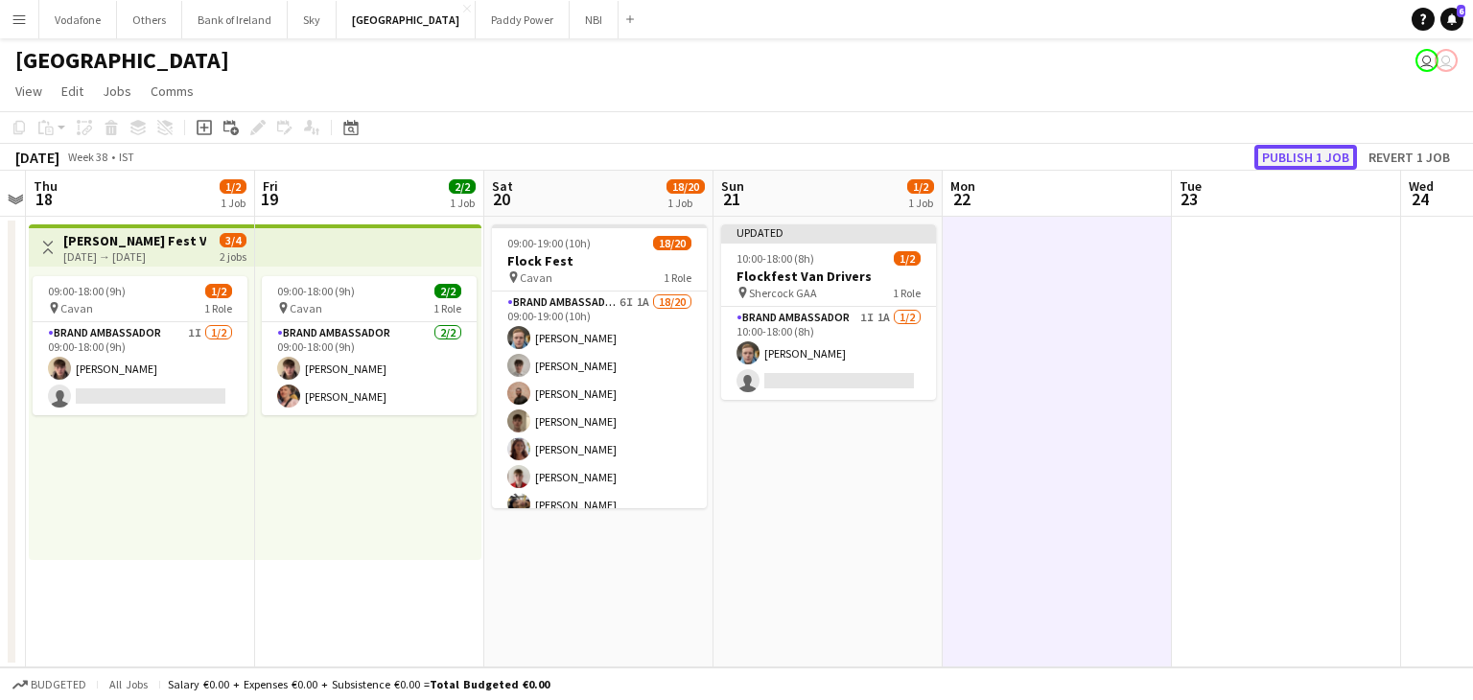
click at [1282, 165] on button "Publish 1 job" at bounding box center [1305, 157] width 103 height 25
